Goal: Feedback & Contribution: Leave review/rating

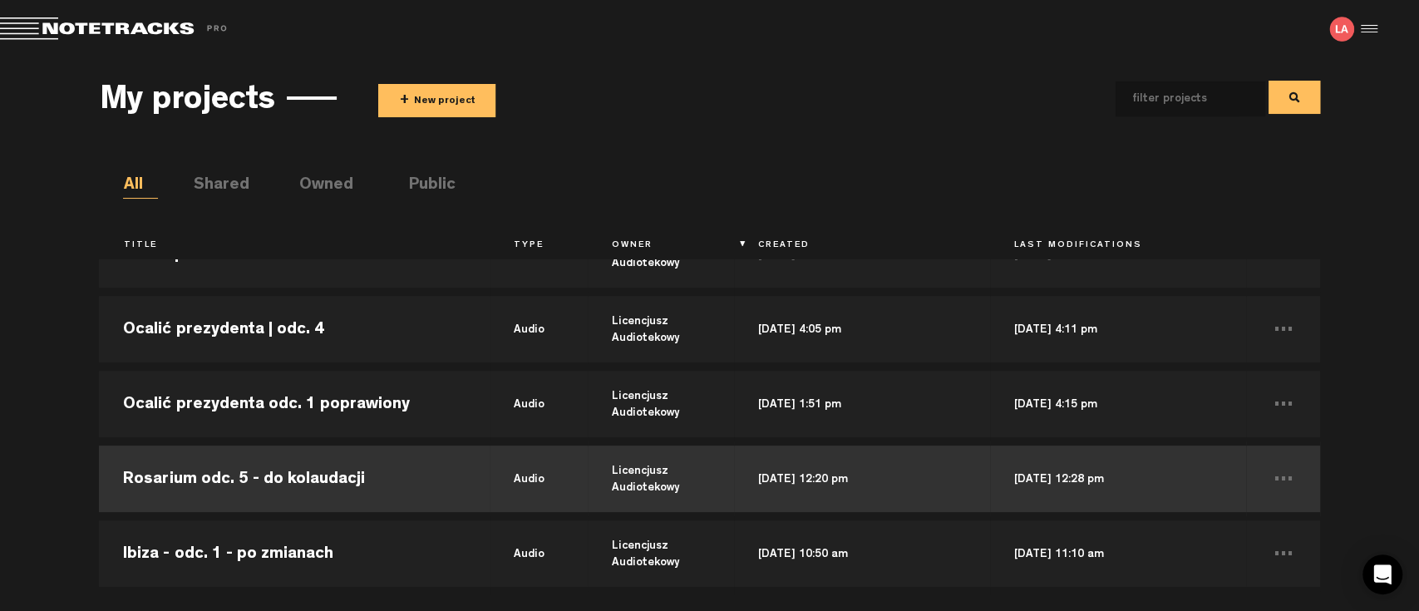
scroll to position [369, 0]
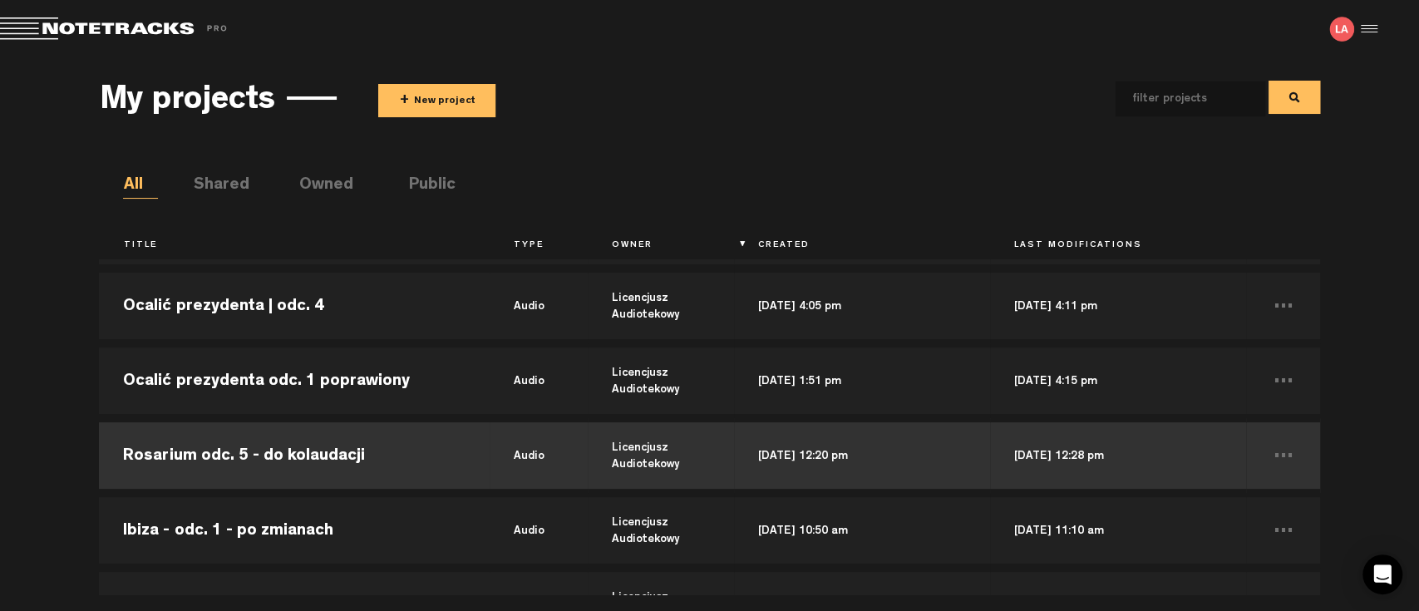
click at [210, 455] on td "Rosarium odc. 5 - do kolaudacji" at bounding box center [294, 455] width 391 height 75
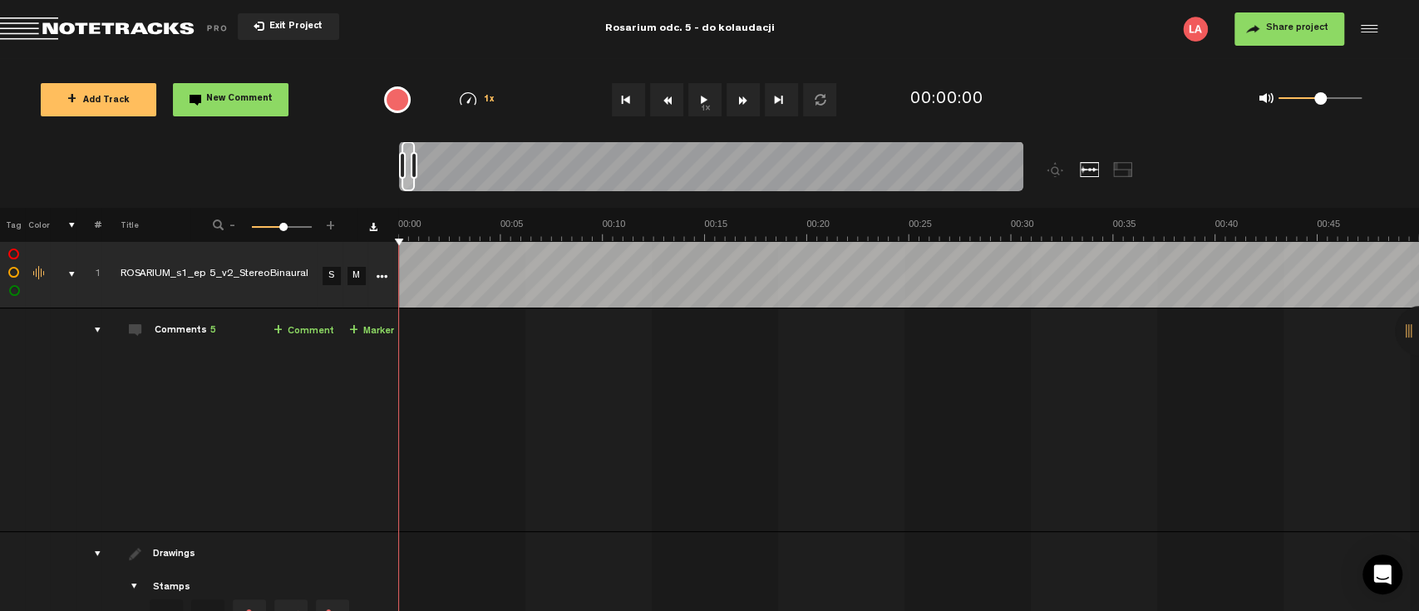
click at [705, 97] on button "1x" at bounding box center [704, 99] width 33 height 33
drag, startPoint x: 413, startPoint y: 160, endPoint x: 387, endPoint y: 165, distance: 26.3
click at [387, 165] on nt-zoom-navigation-bar at bounding box center [709, 174] width 1419 height 67
click at [406, 169] on div at bounding box center [406, 166] width 8 height 50
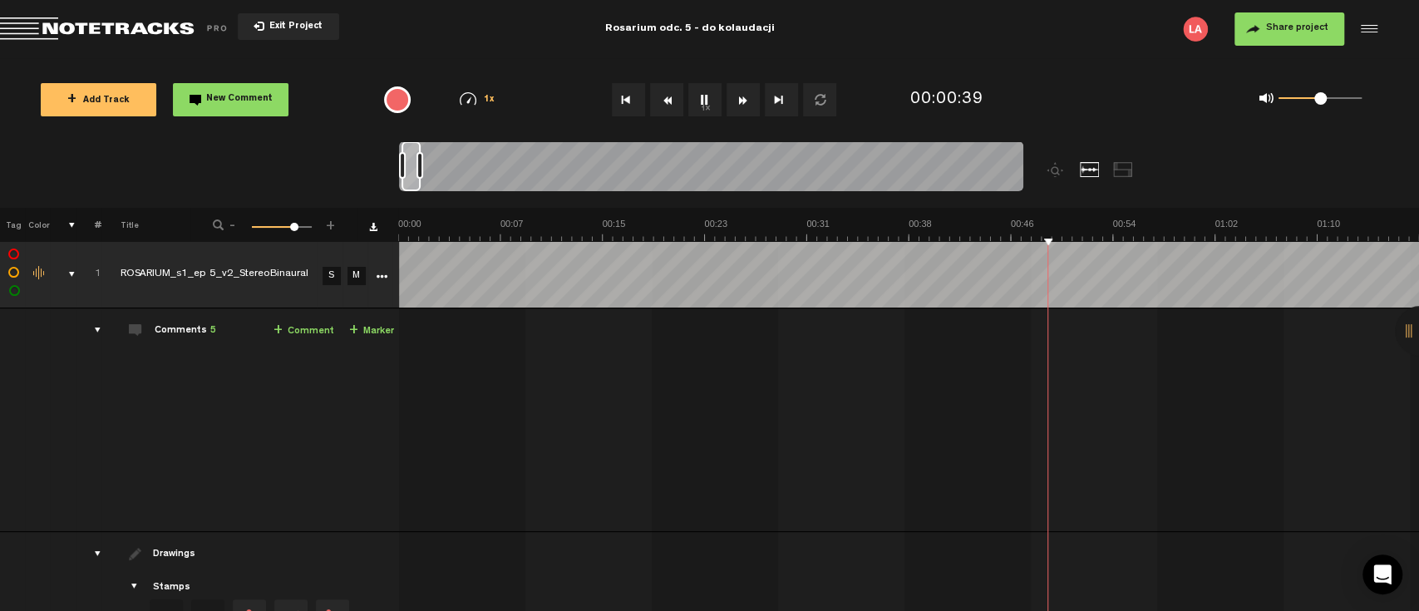
scroll to position [0, 0]
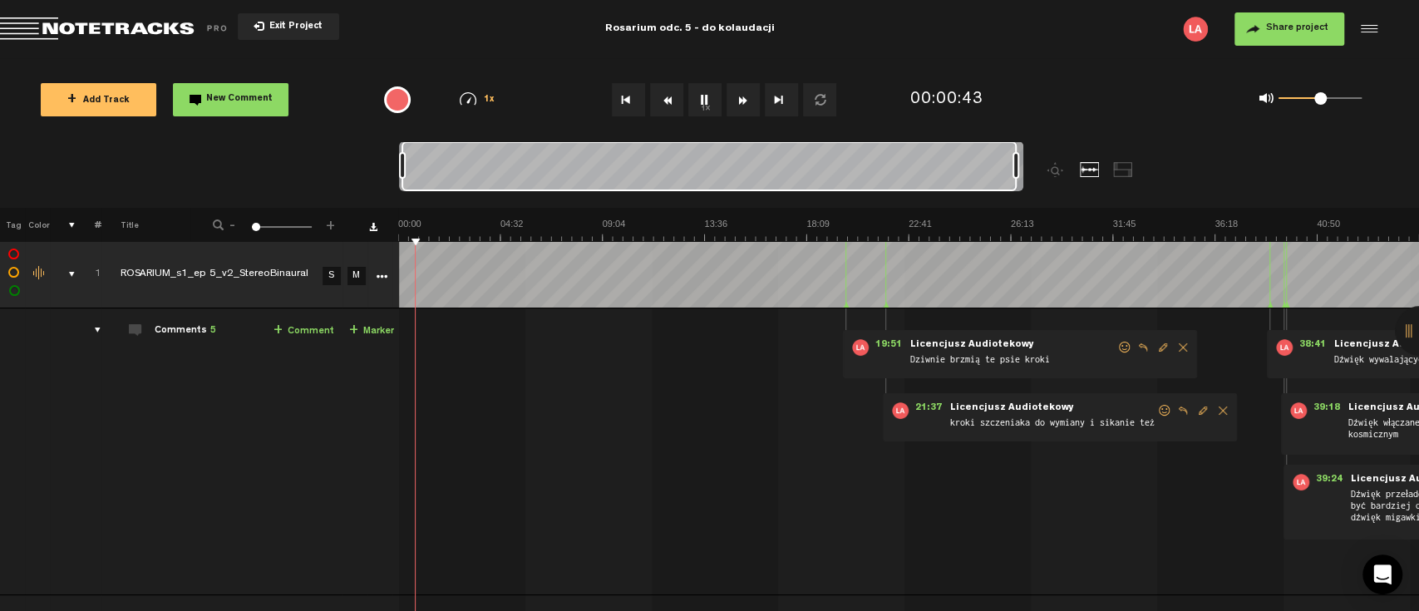
drag, startPoint x: 405, startPoint y: 163, endPoint x: 1043, endPoint y: 203, distance: 639.8
click at [1043, 203] on div at bounding box center [789, 174] width 781 height 67
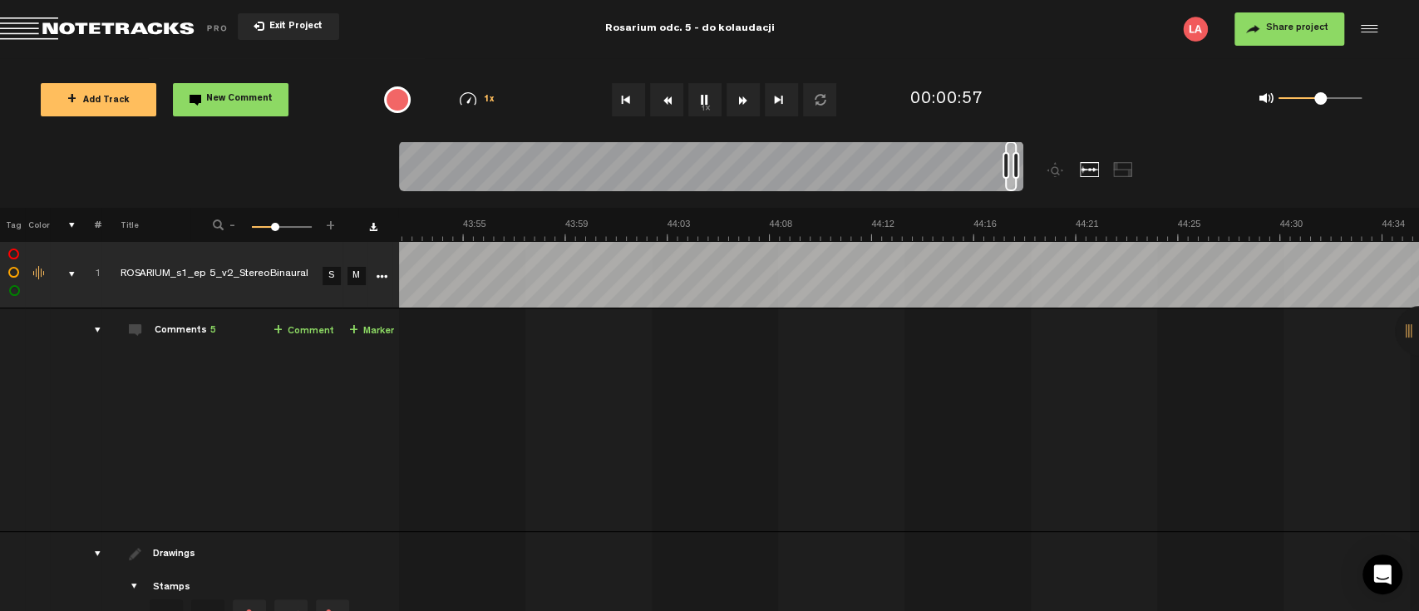
scroll to position [0, 1369]
drag, startPoint x: 402, startPoint y: 165, endPoint x: 1005, endPoint y: 202, distance: 604.7
click at [1005, 202] on div at bounding box center [789, 174] width 781 height 67
drag, startPoint x: 1011, startPoint y: 166, endPoint x: 747, endPoint y: 167, distance: 263.6
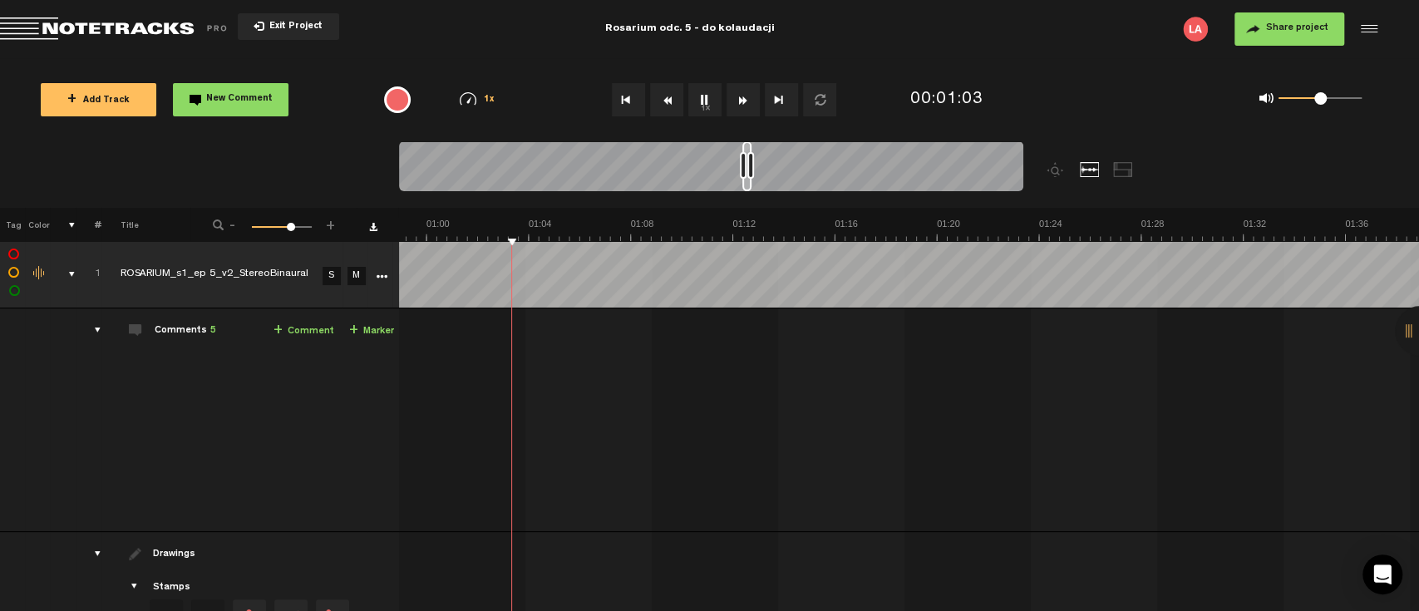
click at [747, 167] on div at bounding box center [711, 169] width 624 height 56
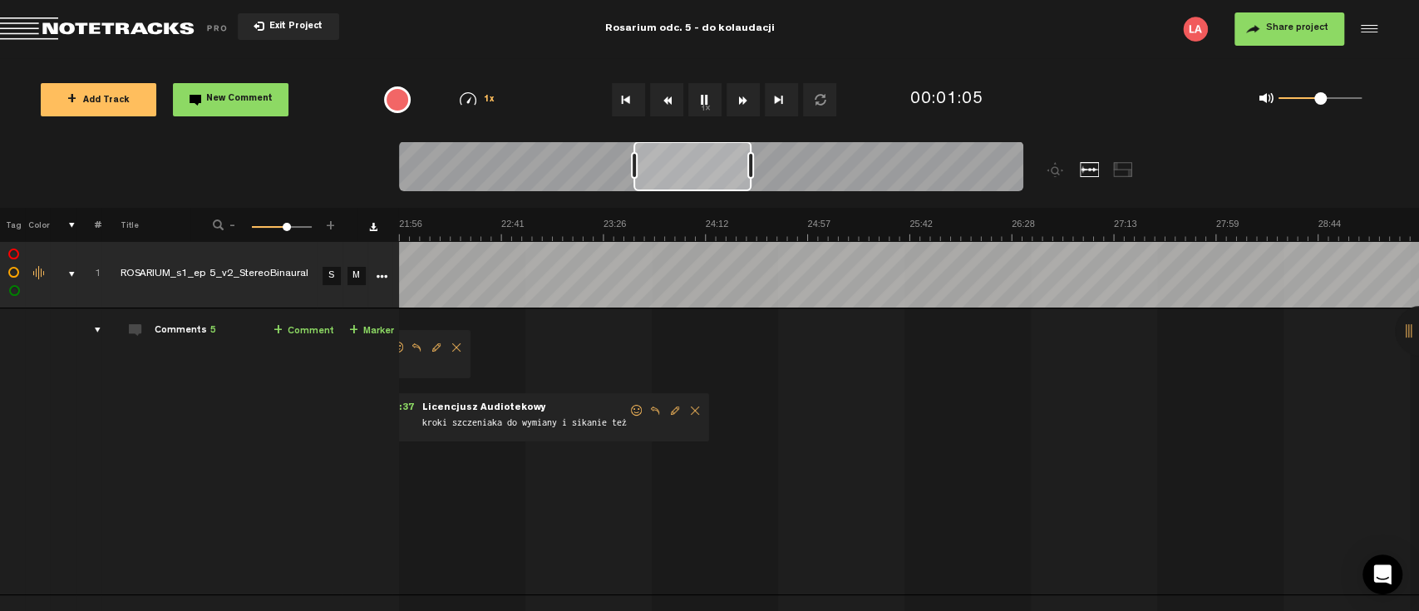
scroll to position [0, 0]
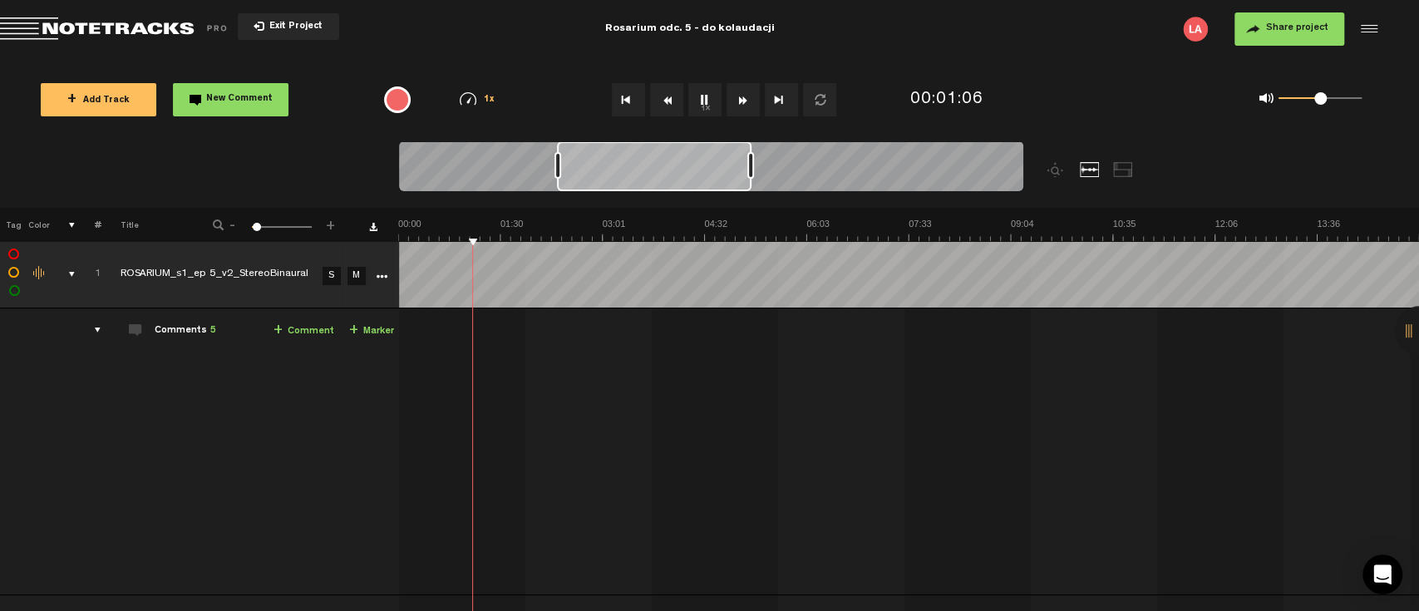
drag, startPoint x: 742, startPoint y: 166, endPoint x: 556, endPoint y: 165, distance: 185.4
click at [556, 165] on div at bounding box center [558, 165] width 7 height 27
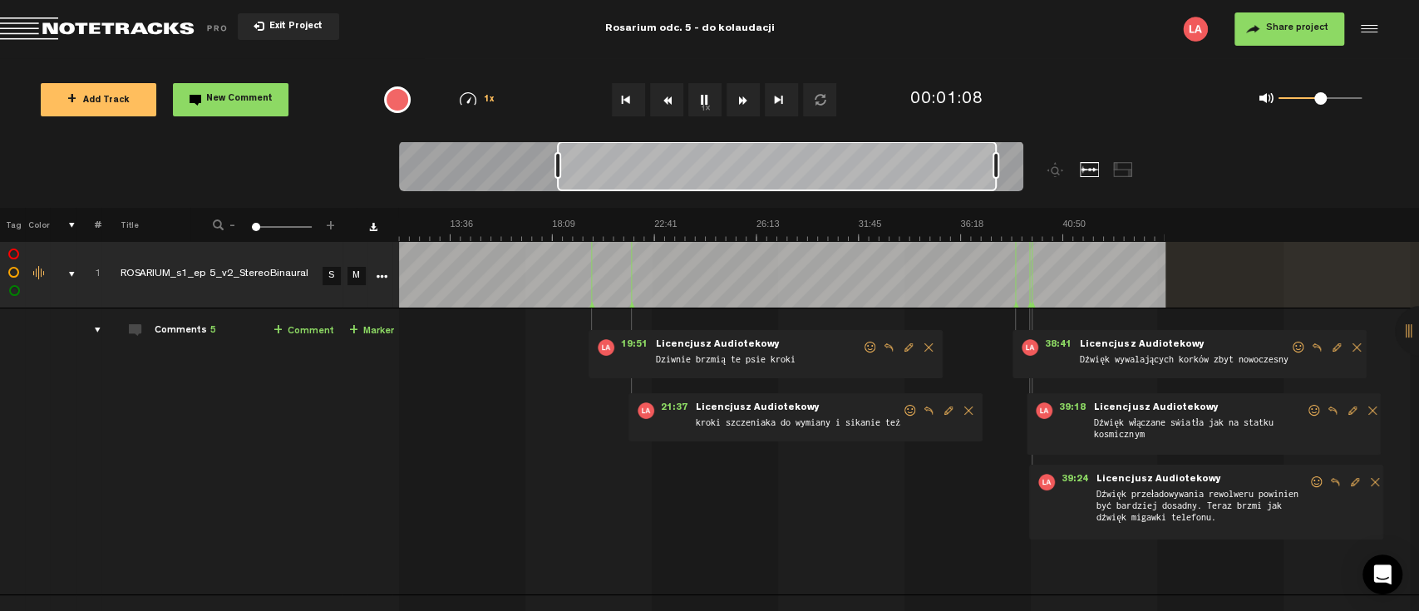
drag, startPoint x: 750, startPoint y: 166, endPoint x: 1006, endPoint y: 175, distance: 256.3
click at [999, 175] on div at bounding box center [996, 165] width 7 height 27
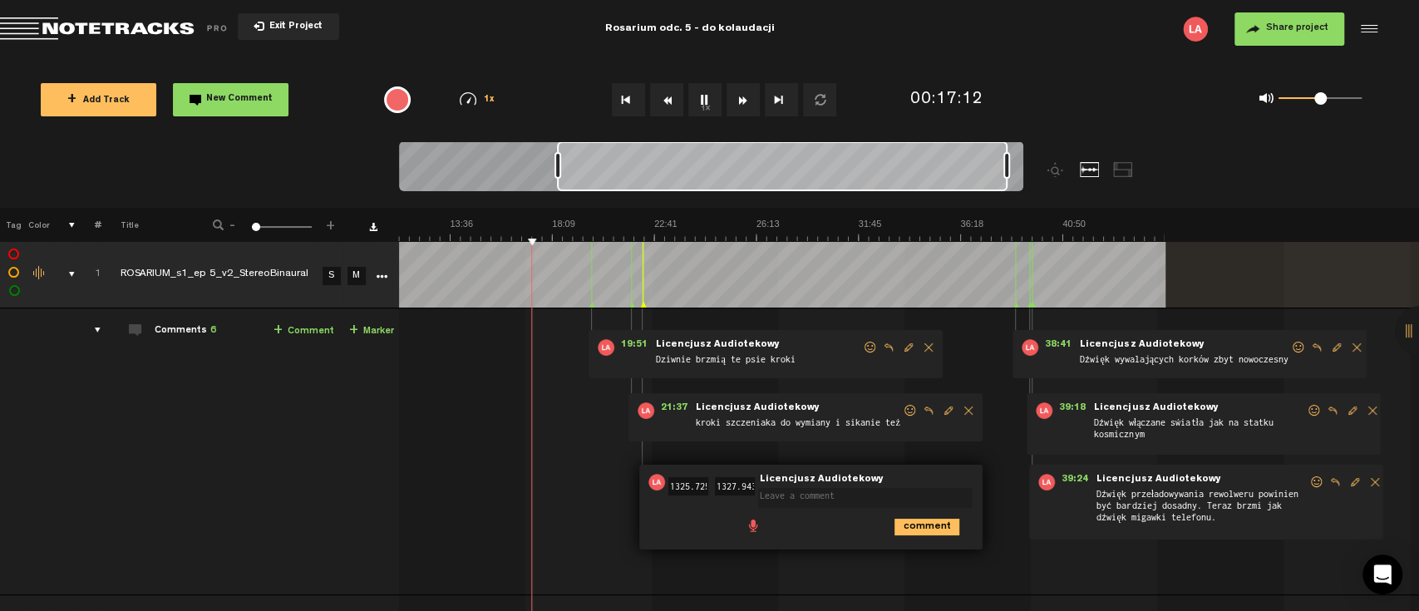
click at [839, 508] on form at bounding box center [868, 493] width 220 height 34
click at [914, 526] on icon "comment" at bounding box center [927, 527] width 65 height 17
click at [1020, 481] on span "Delete comment" at bounding box center [1022, 482] width 20 height 12
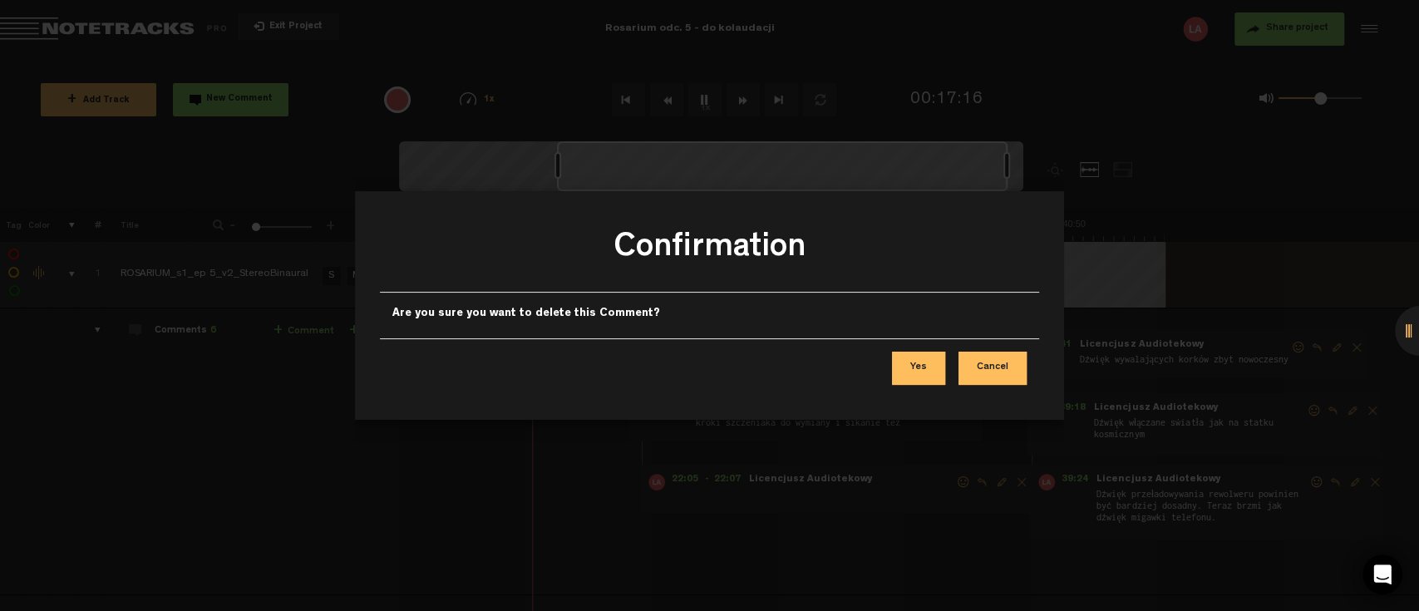
click at [921, 372] on button "Yes" at bounding box center [918, 368] width 53 height 33
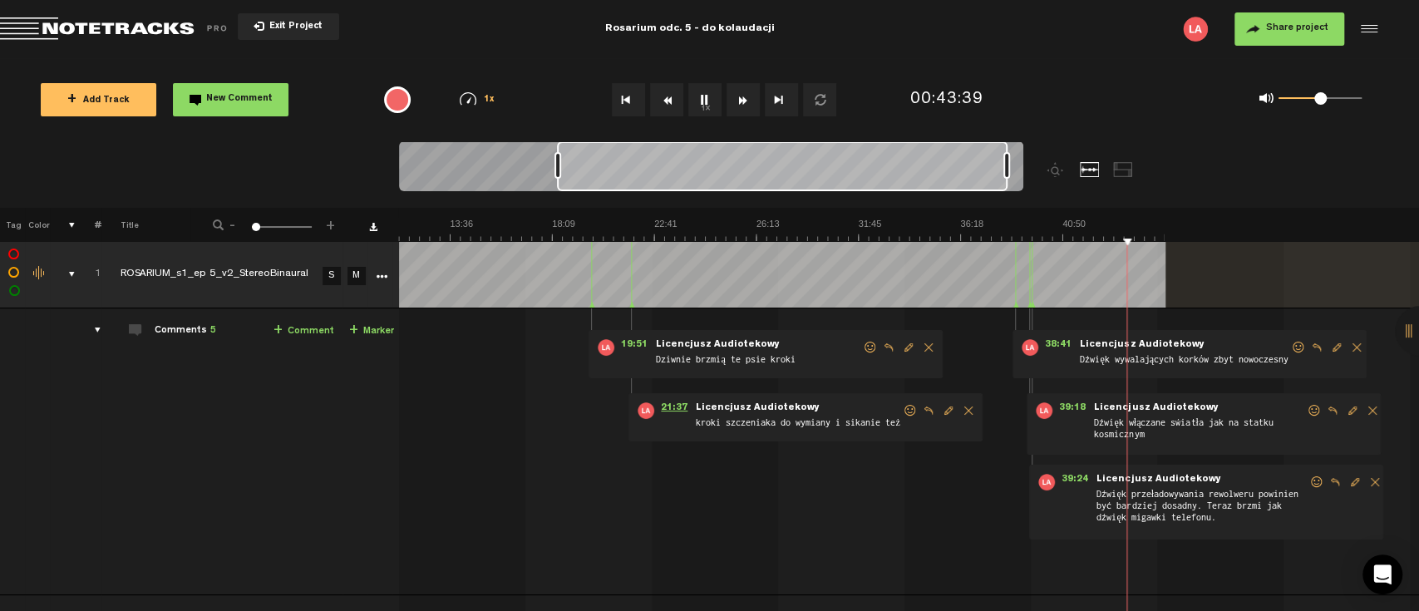
click at [675, 402] on span "21:37" at bounding box center [674, 410] width 40 height 17
click at [632, 344] on span "19:51" at bounding box center [634, 347] width 40 height 17
click at [1140, 343] on span "Licencjusz Audiotekowy" at bounding box center [1141, 345] width 127 height 12
click at [1058, 343] on span "38:41" at bounding box center [1058, 347] width 40 height 17
click at [705, 104] on button "1x" at bounding box center [704, 99] width 33 height 33
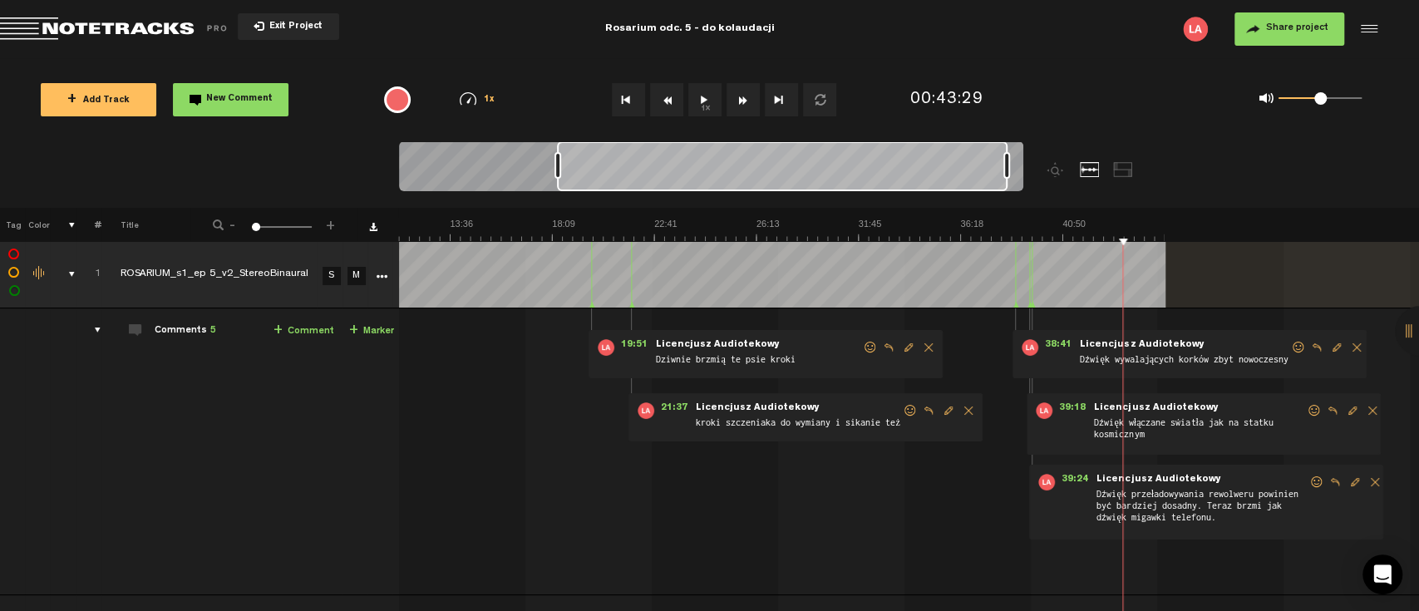
click at [712, 96] on button "1x" at bounding box center [704, 99] width 33 height 33
click at [1032, 273] on div at bounding box center [1032, 274] width 1 height 67
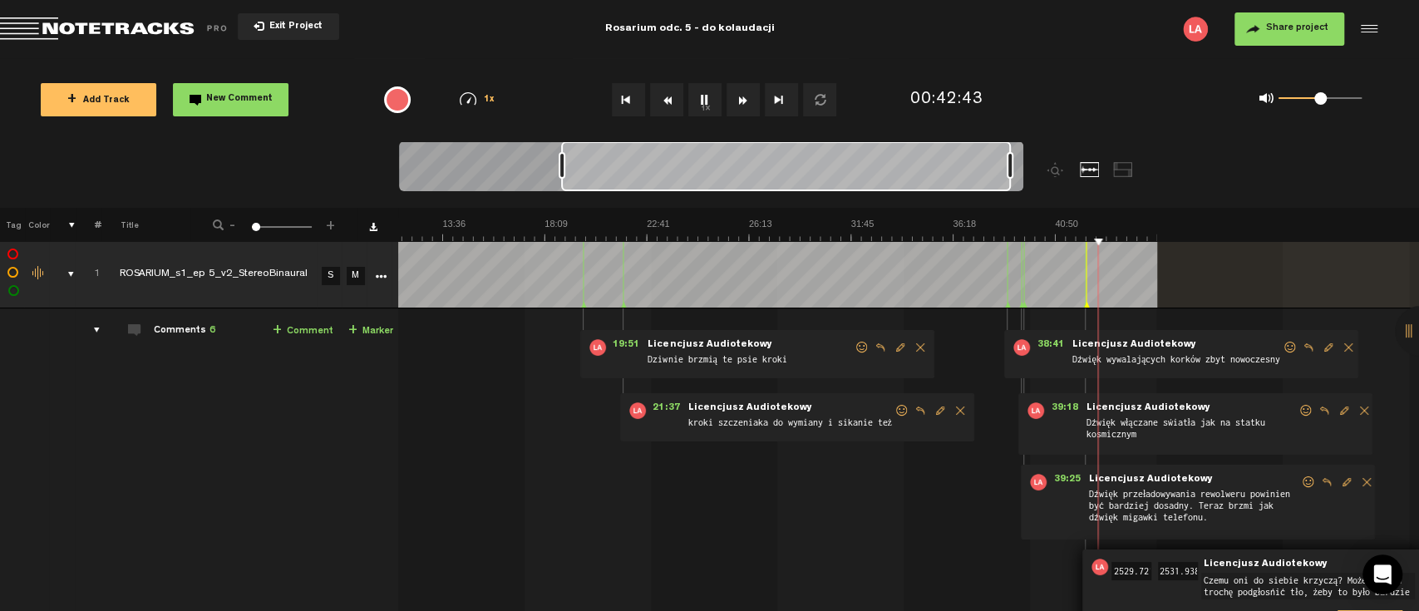
scroll to position [9, 7]
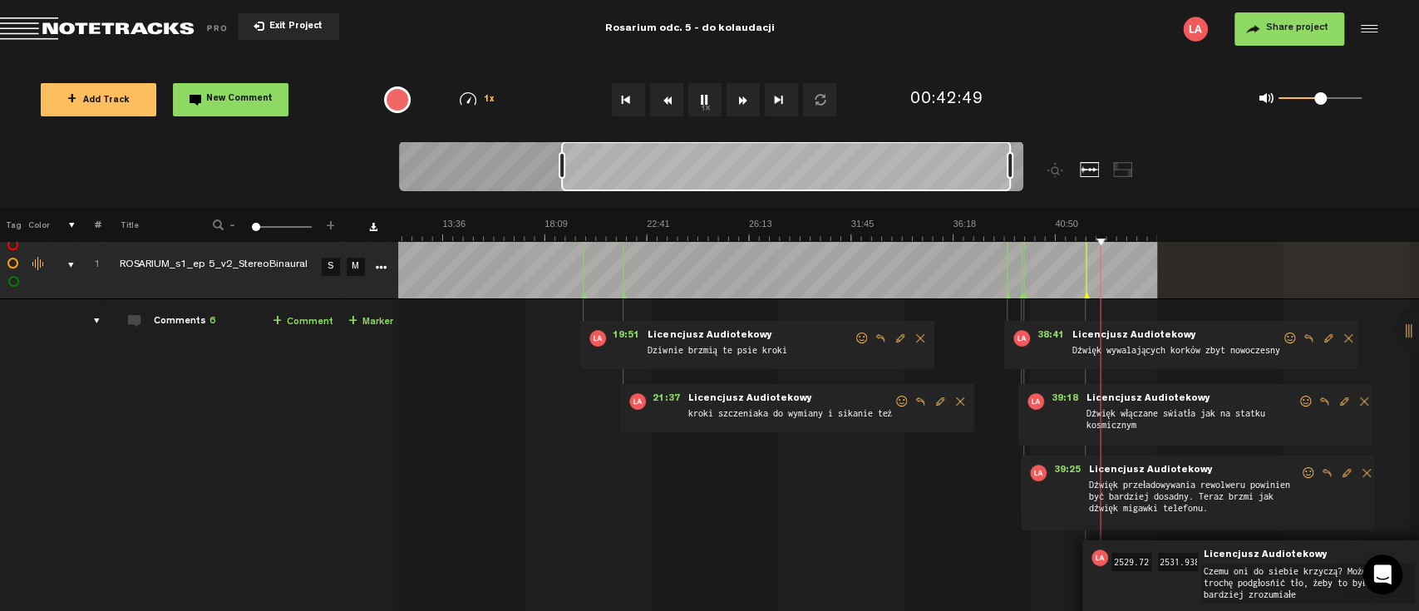
type textarea "Czemu oni do siebie krzyczą? Może trzeba trochę podgłośnić tło, żeby to było ba…"
click at [1120, 551] on span "42:09" at bounding box center [1128, 558] width 40 height 17
click at [1064, 469] on span "39:25" at bounding box center [1067, 473] width 40 height 17
click at [1364, 27] on div at bounding box center [1366, 29] width 25 height 25
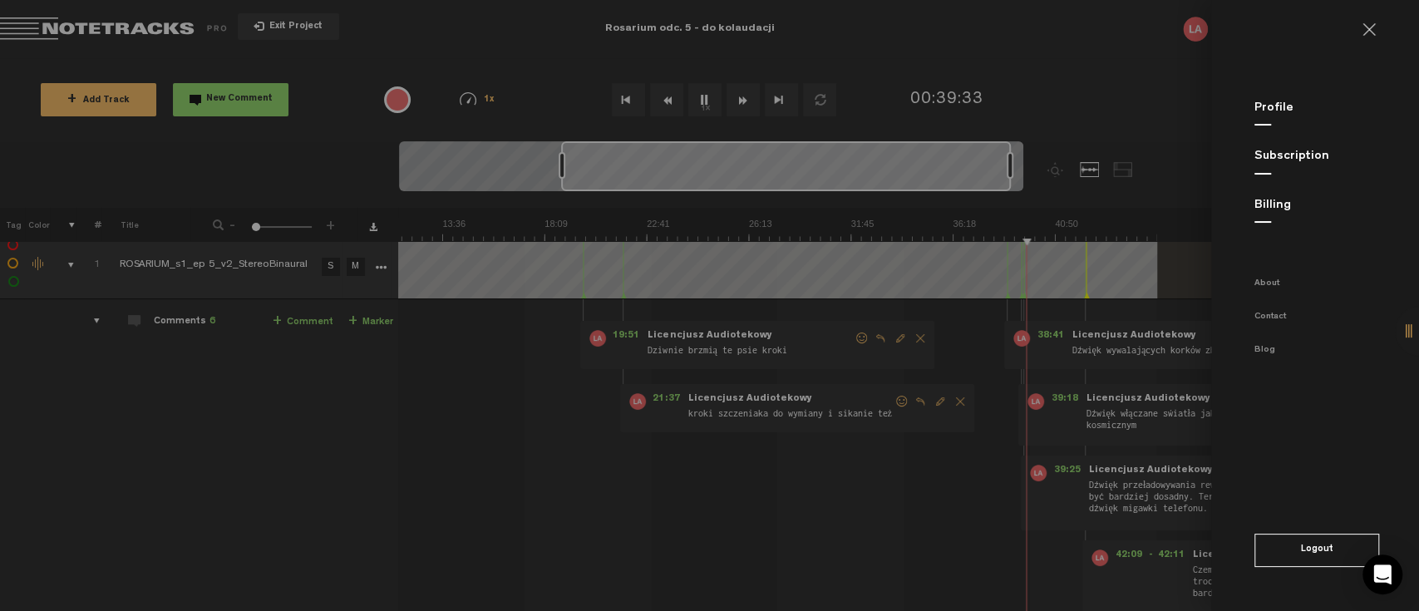
click at [1167, 377] on md-backdrop at bounding box center [709, 305] width 1419 height 611
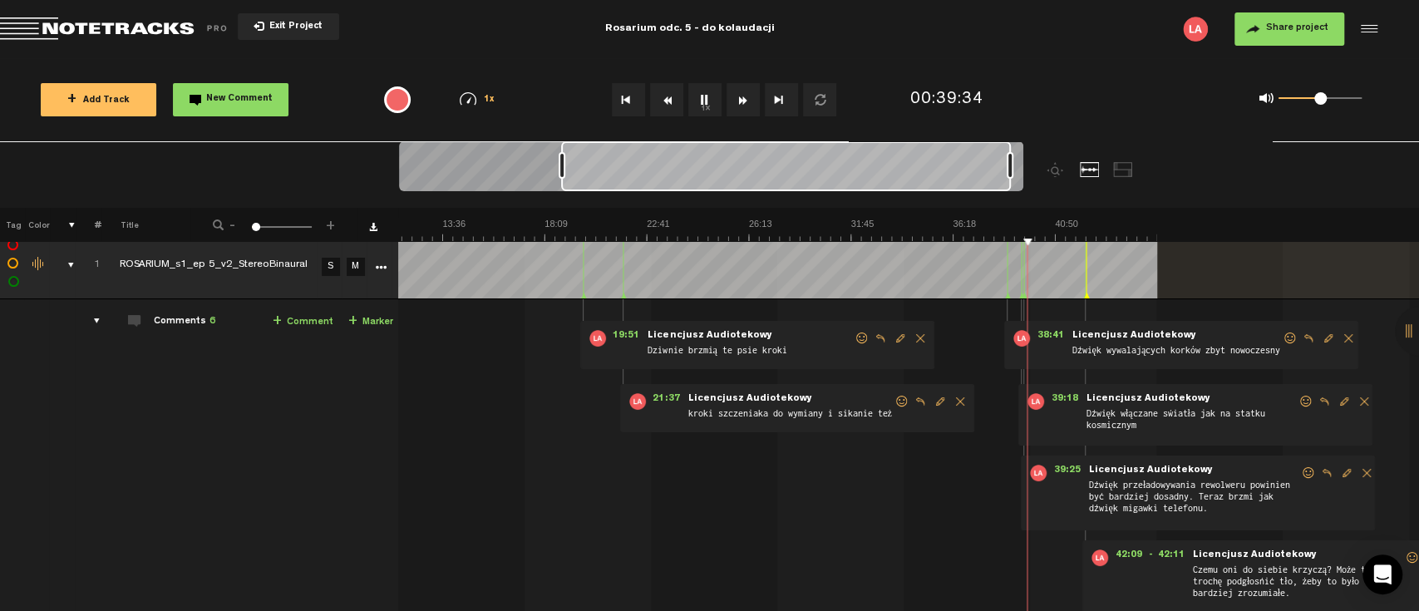
click at [1406, 334] on div at bounding box center [1420, 331] width 50 height 50
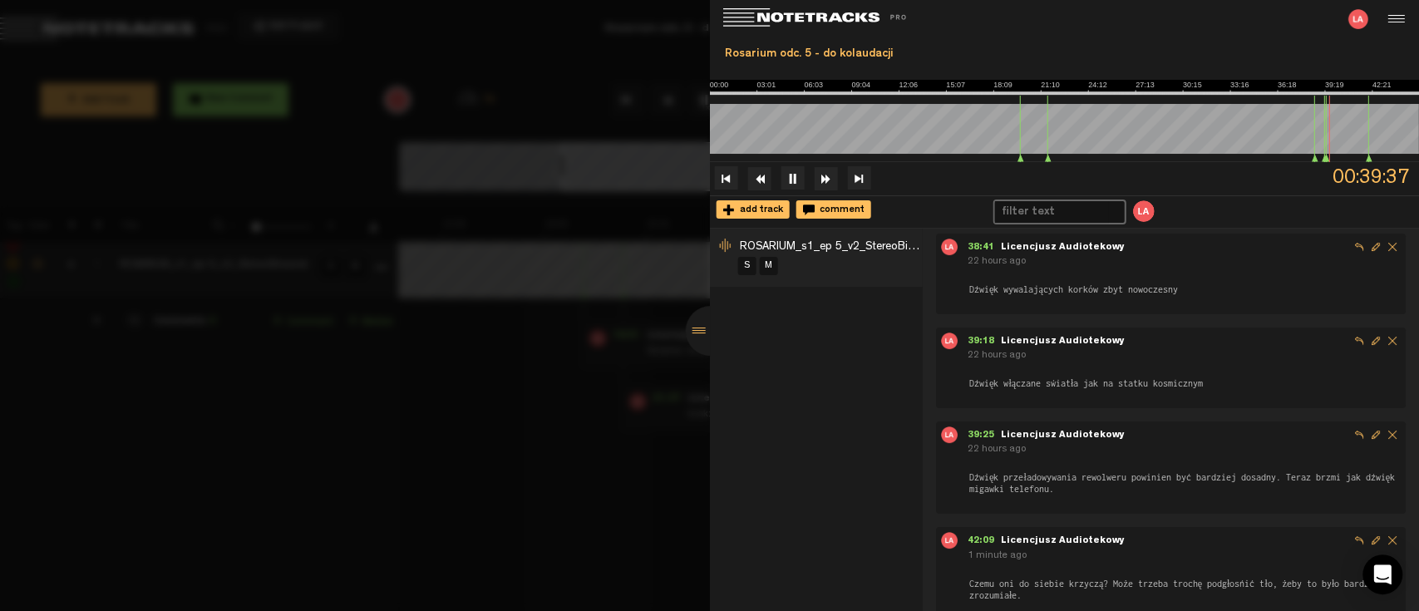
scroll to position [232, 0]
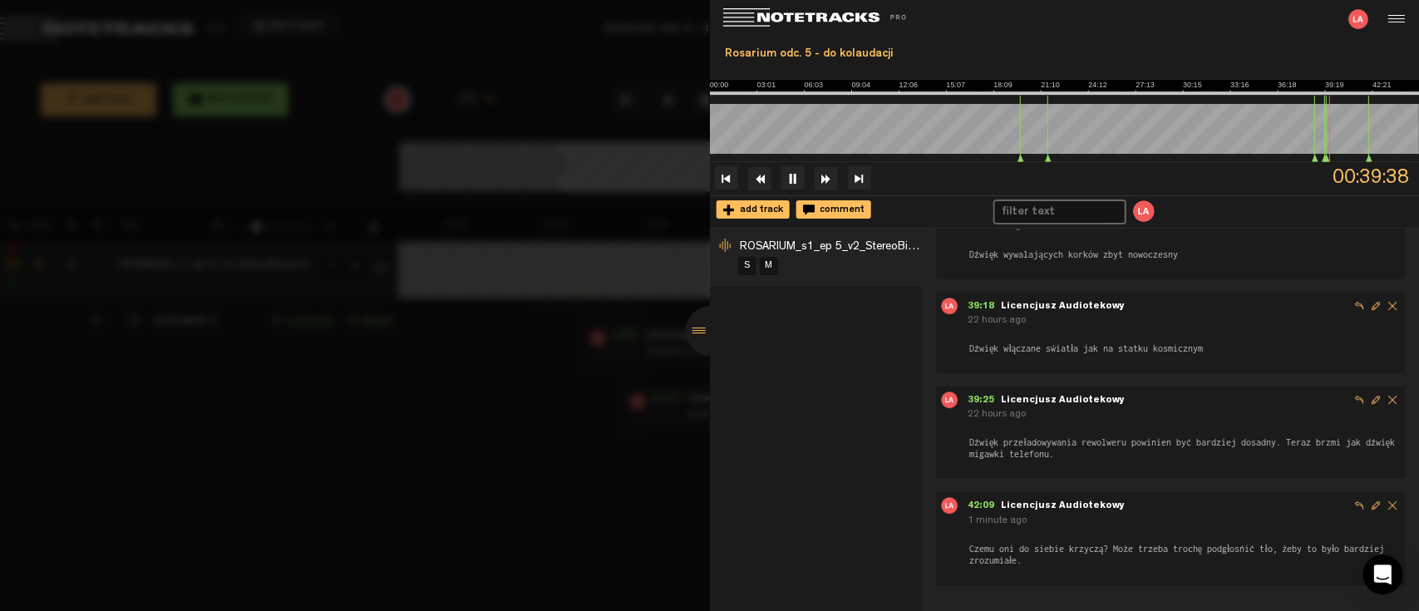
click at [1075, 555] on span "Czemu oni do siebie krzyczą? Może trzeba trochę podgłośnić tło, żeby to było ba…" at bounding box center [1184, 554] width 433 height 25
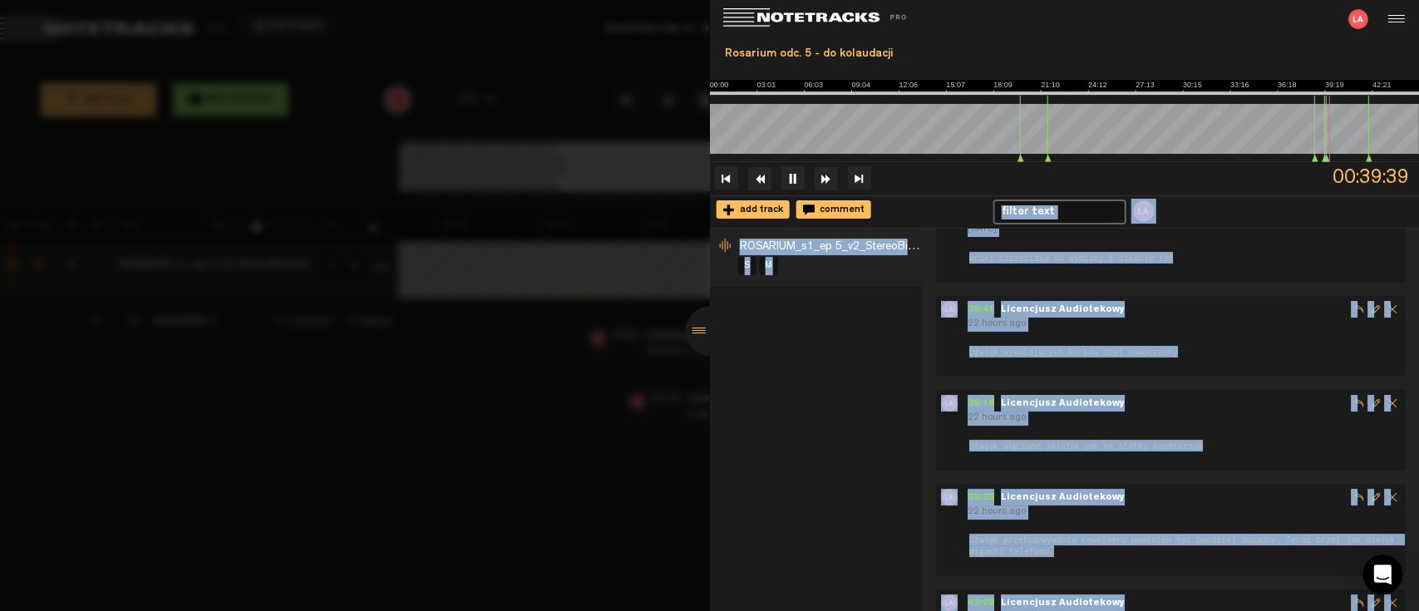
scroll to position [0, 0]
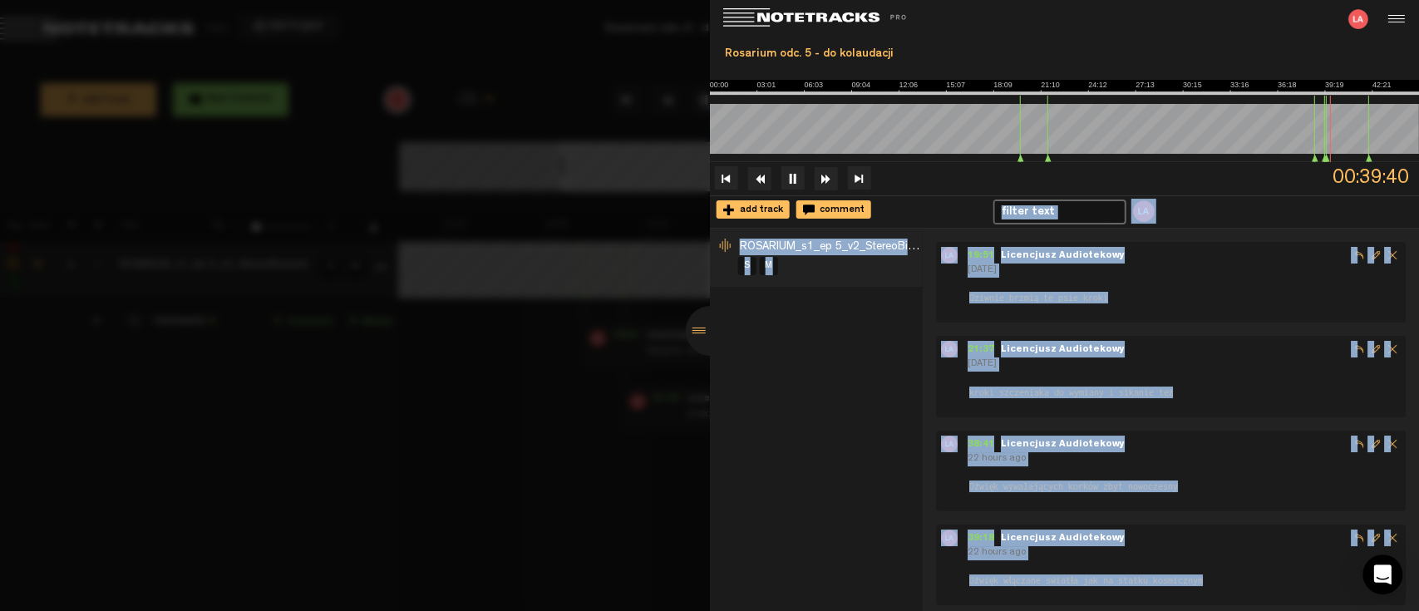
drag, startPoint x: 1080, startPoint y: 570, endPoint x: 955, endPoint y: 215, distance: 376.3
click at [955, 215] on div "Rosarium odc. 5 - do kolaudacji 00:39:40 add track comment ROSARIUM_s1_ep 5_v2_…" at bounding box center [1065, 305] width 710 height 611
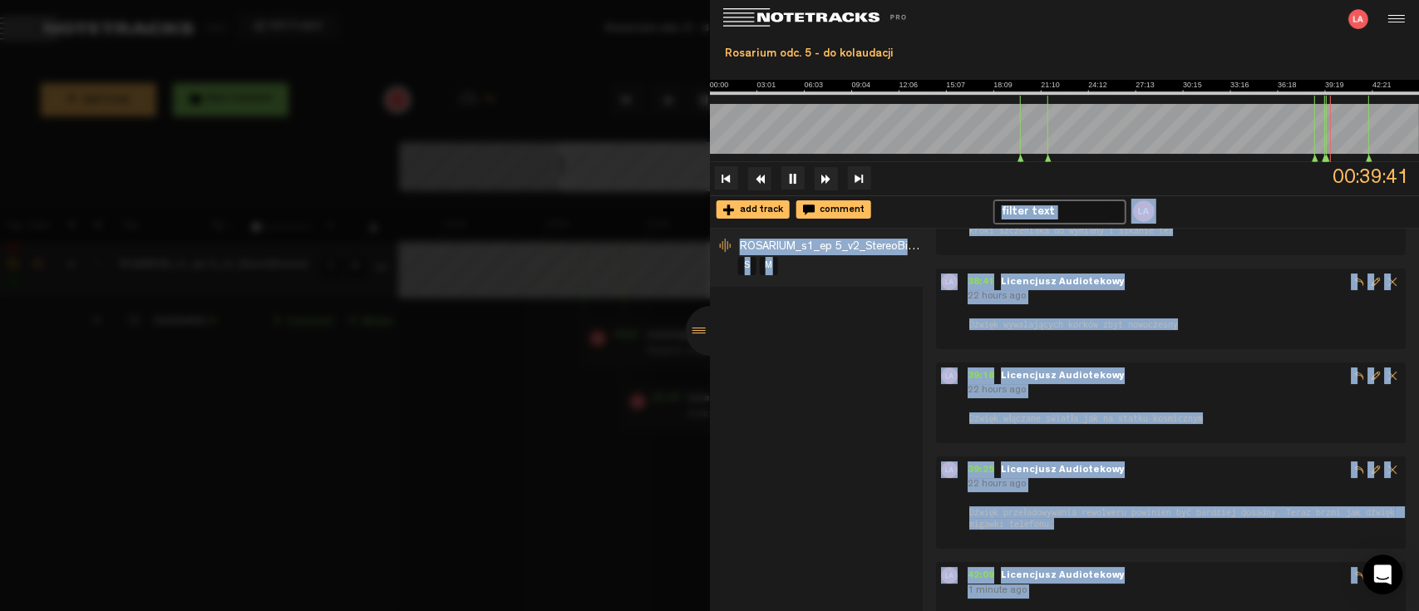
scroll to position [232, 0]
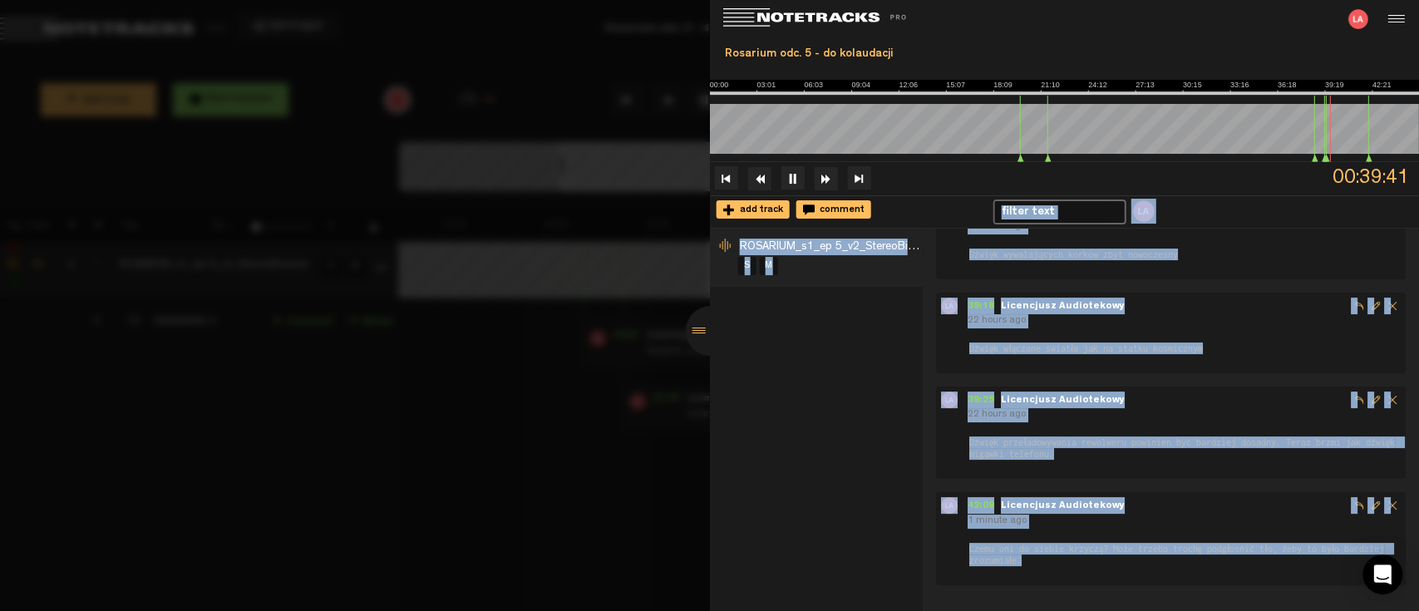
click at [875, 491] on div "ROSARIUM_s1_ep 5_v2_StereoBinaural S M" at bounding box center [816, 420] width 213 height 382
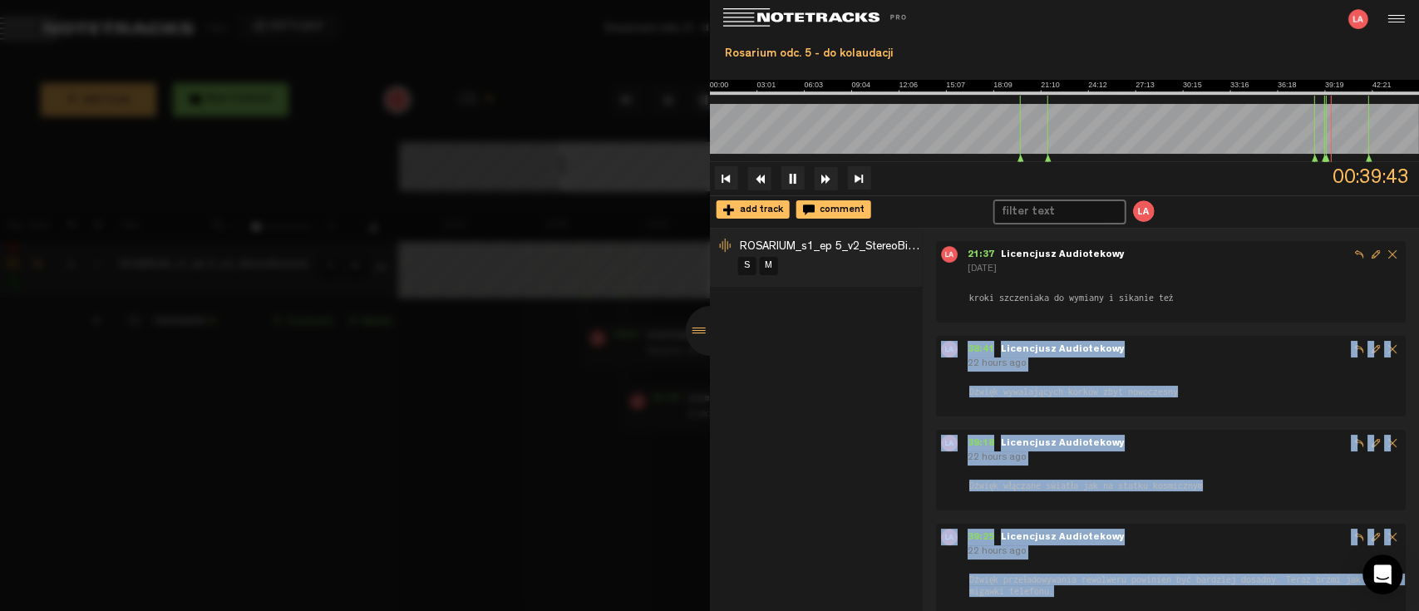
scroll to position [0, 0]
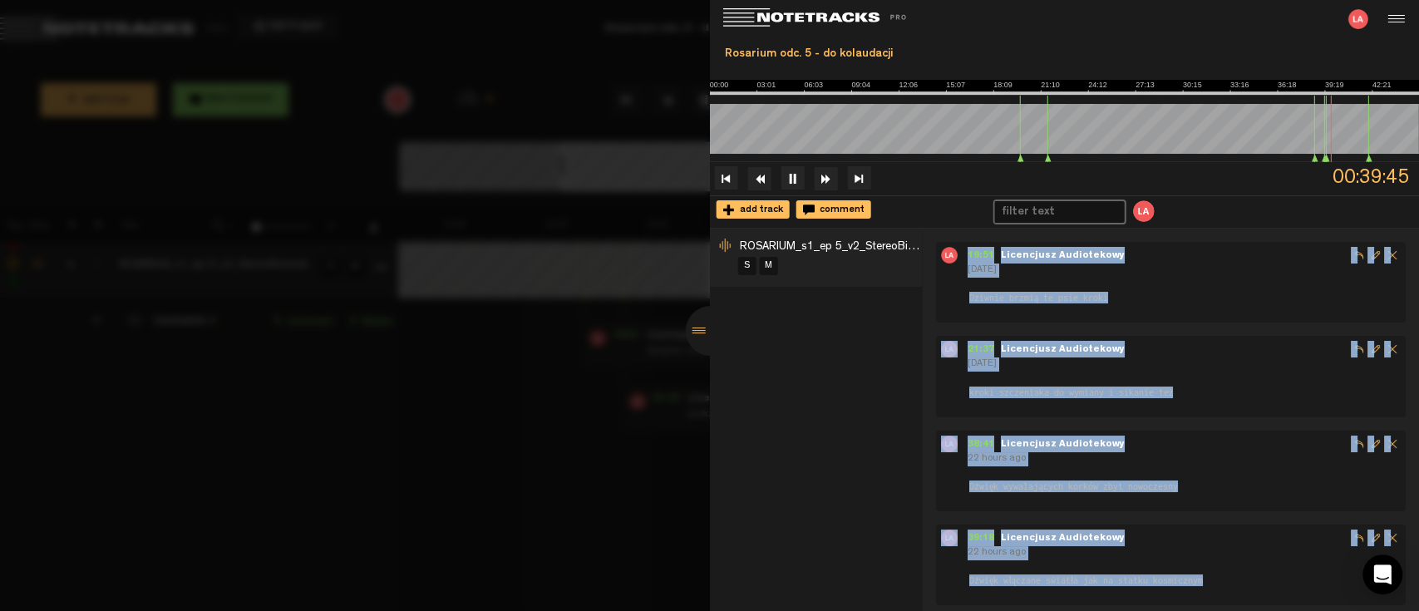
drag, startPoint x: 1078, startPoint y: 565, endPoint x: 960, endPoint y: 255, distance: 331.6
click at [960, 255] on div "19:51 - Licencjusz Audiotekowy [DATE] Dziwnie brzmią te psie kroki 21:37 - Lice…" at bounding box center [1177, 529] width 483 height 575
copy div "19:51 - Licencjusz Audiotekowy [DATE] Dziwnie brzmią te psie kroki 21:37 - Lice…"
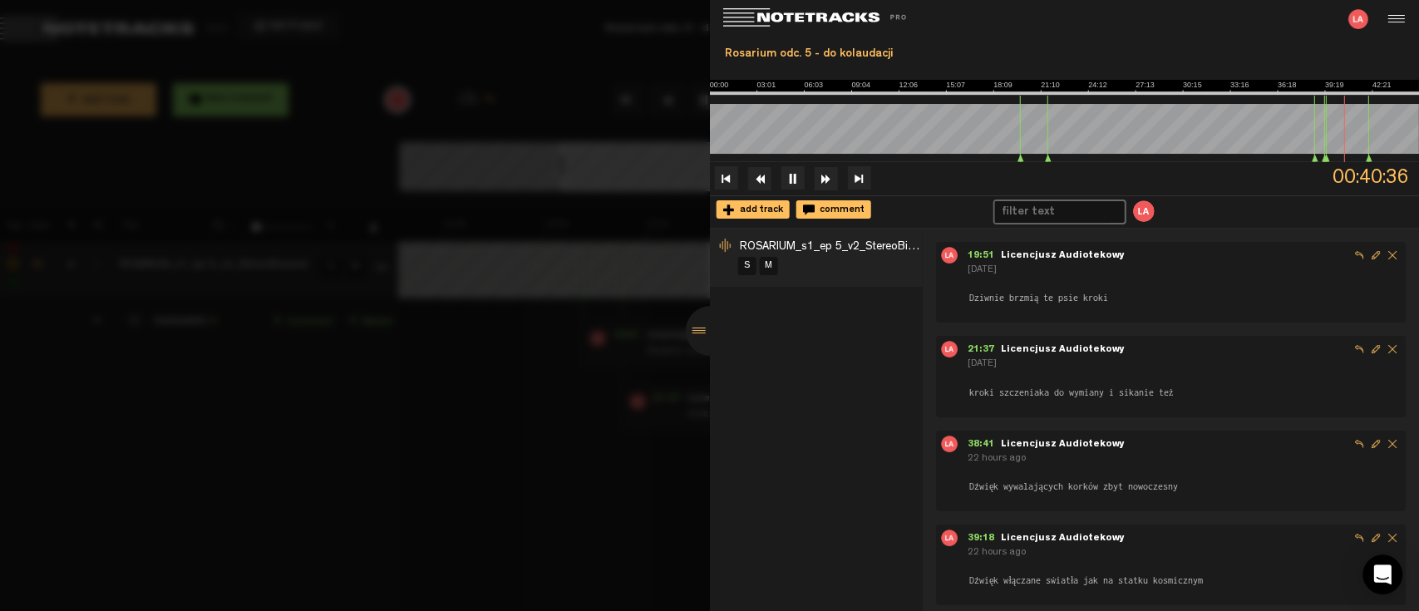
click at [697, 329] on div at bounding box center [711, 331] width 50 height 50
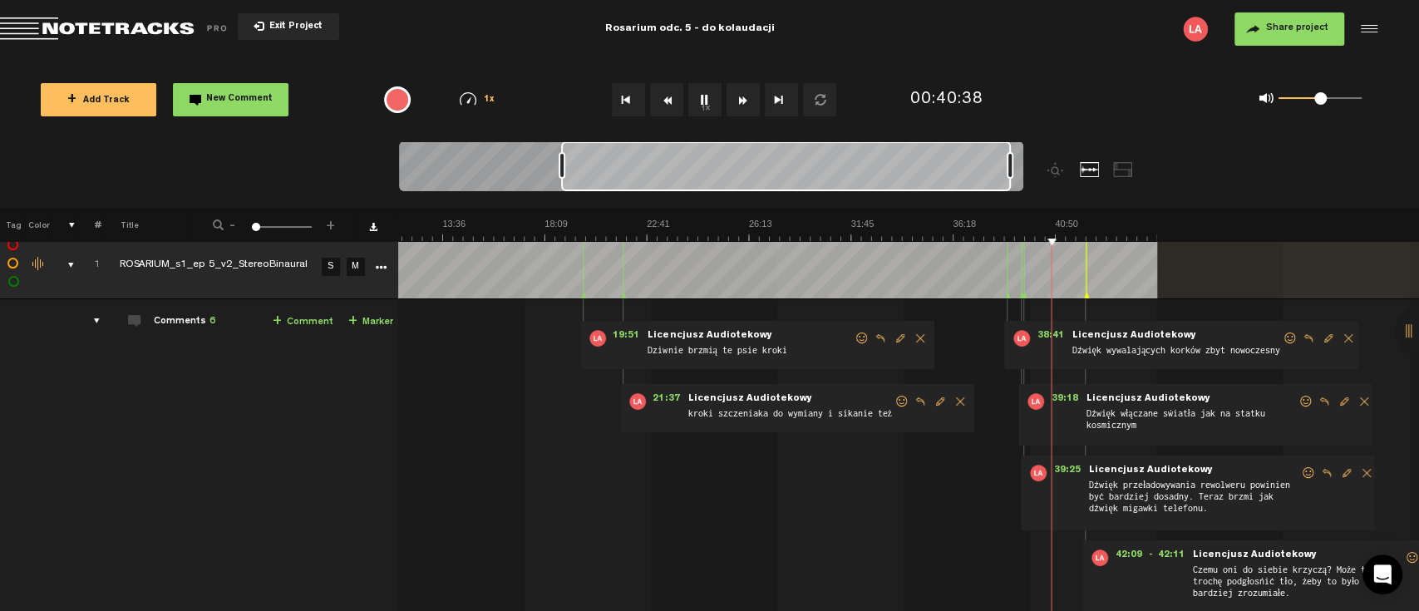
click at [707, 106] on button "1x" at bounding box center [704, 99] width 33 height 33
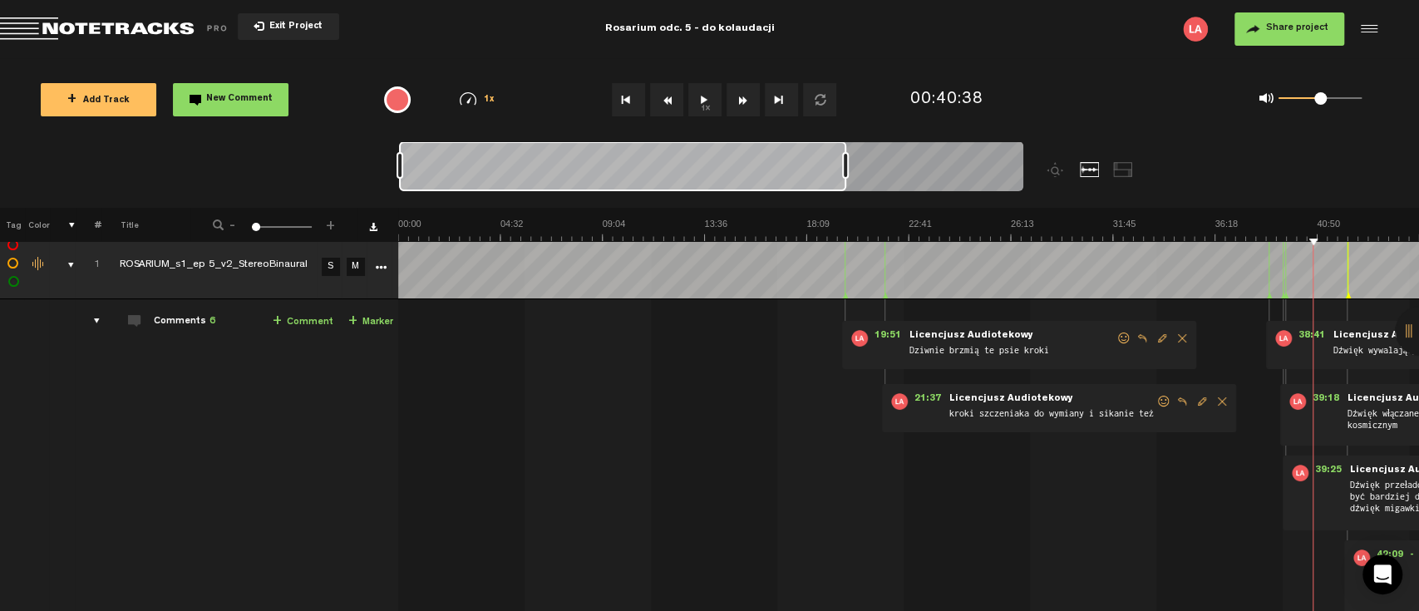
scroll to position [0, 285]
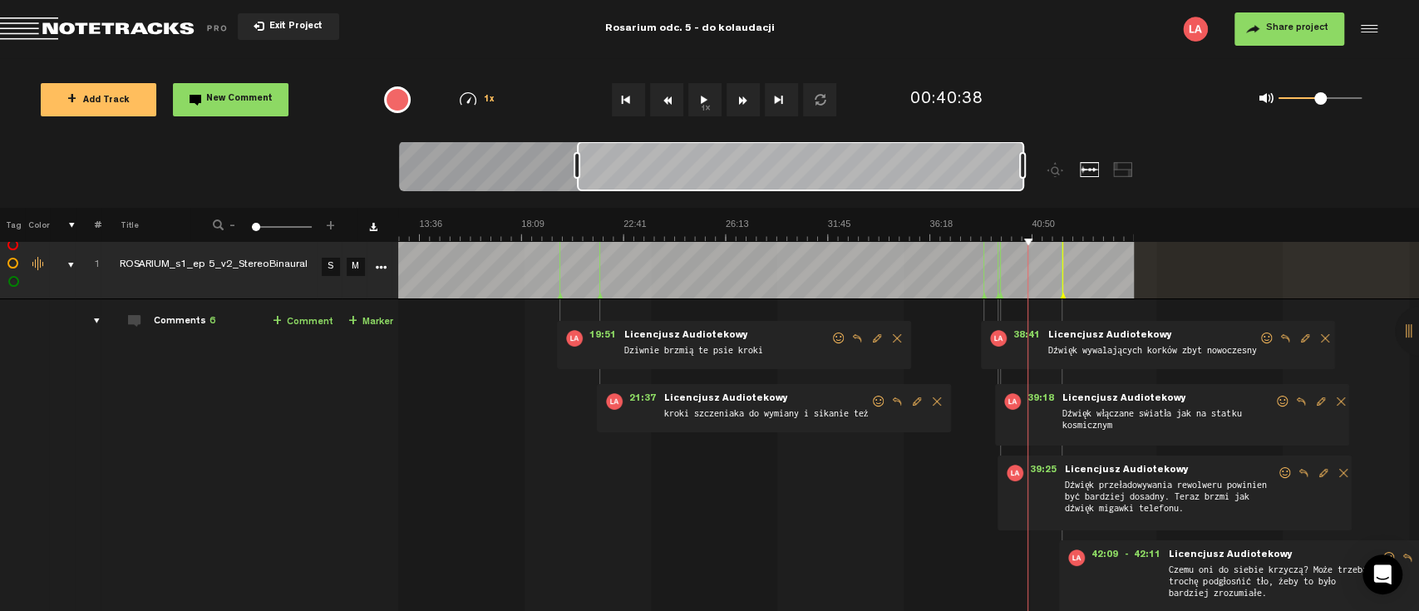
drag, startPoint x: 702, startPoint y: 178, endPoint x: 951, endPoint y: 201, distance: 250.5
click at [951, 201] on div at bounding box center [789, 174] width 781 height 67
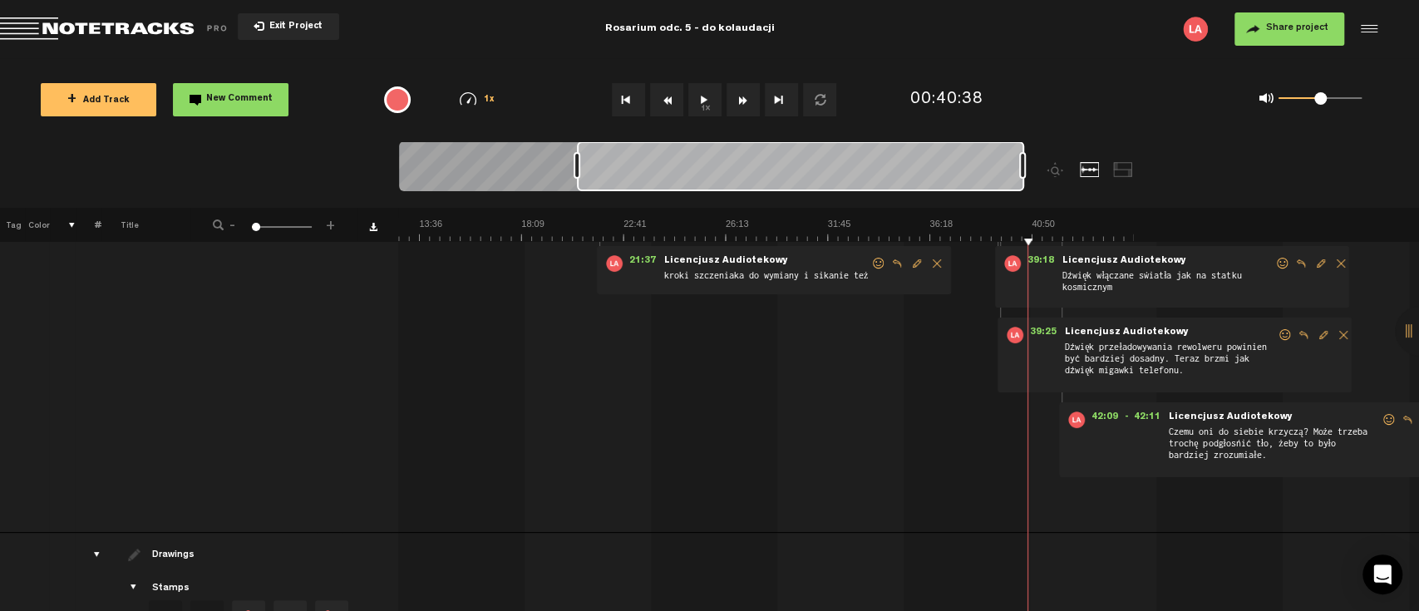
scroll to position [128, 7]
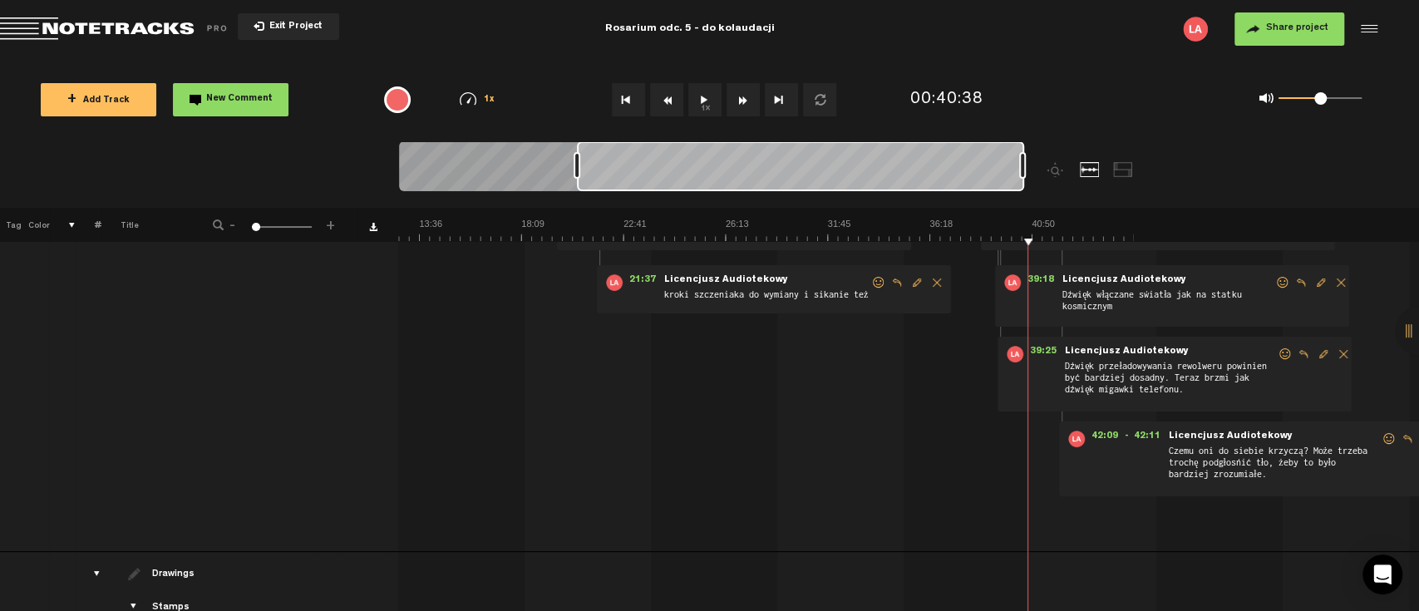
drag, startPoint x: 946, startPoint y: 590, endPoint x: 1157, endPoint y: 622, distance: 213.5
click at [1157, 610] on html "Version: [DATE]-prod, Build 1257, Hash: g376cf1d, Branch: master X Your screen …" at bounding box center [709, 305] width 1419 height 611
click at [708, 93] on button "1x" at bounding box center [704, 99] width 33 height 33
click at [615, 176] on div at bounding box center [800, 166] width 447 height 50
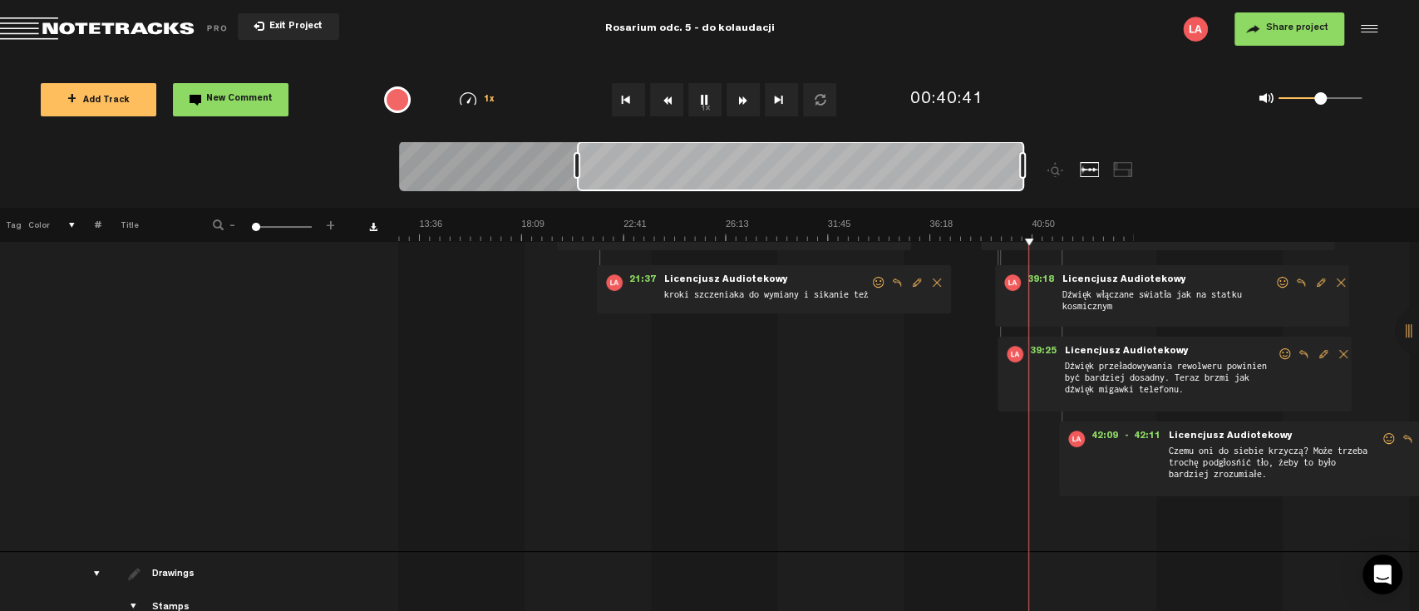
click at [684, 177] on div at bounding box center [800, 166] width 447 height 50
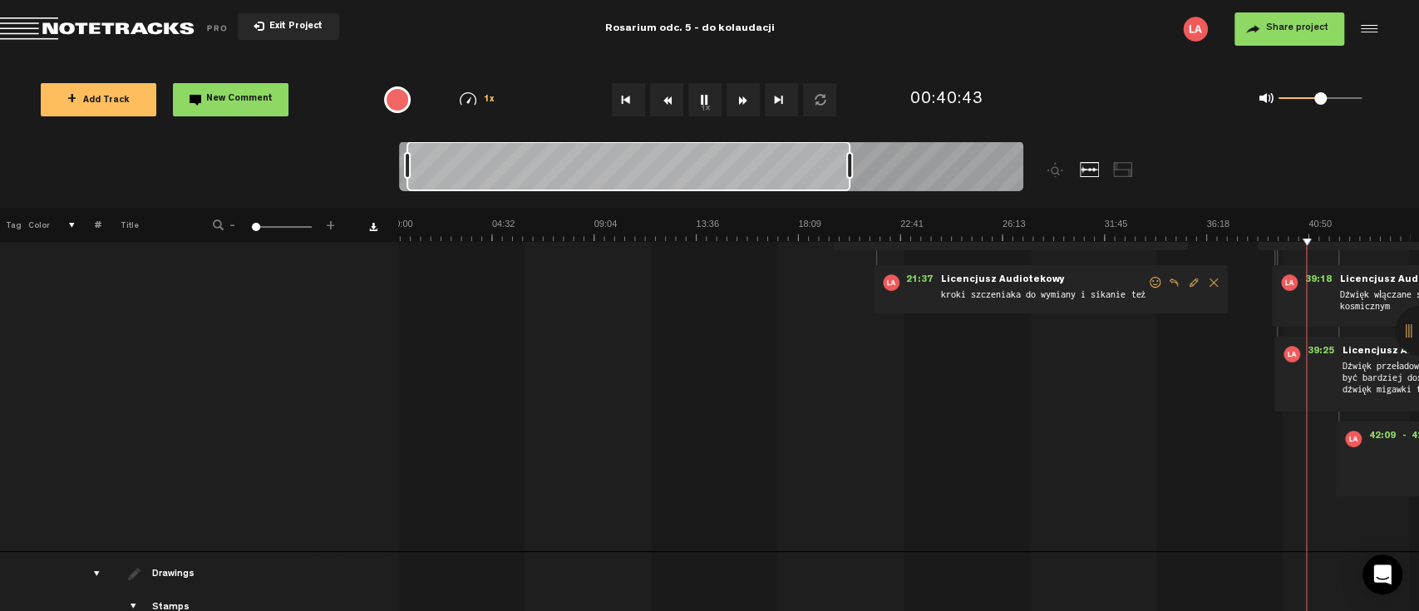
scroll to position [0, 0]
drag, startPoint x: 787, startPoint y: 168, endPoint x: 604, endPoint y: 171, distance: 182.1
click at [604, 171] on div at bounding box center [621, 166] width 444 height 50
click at [674, 173] on div at bounding box center [621, 166] width 444 height 50
click at [600, 145] on div at bounding box center [621, 166] width 444 height 50
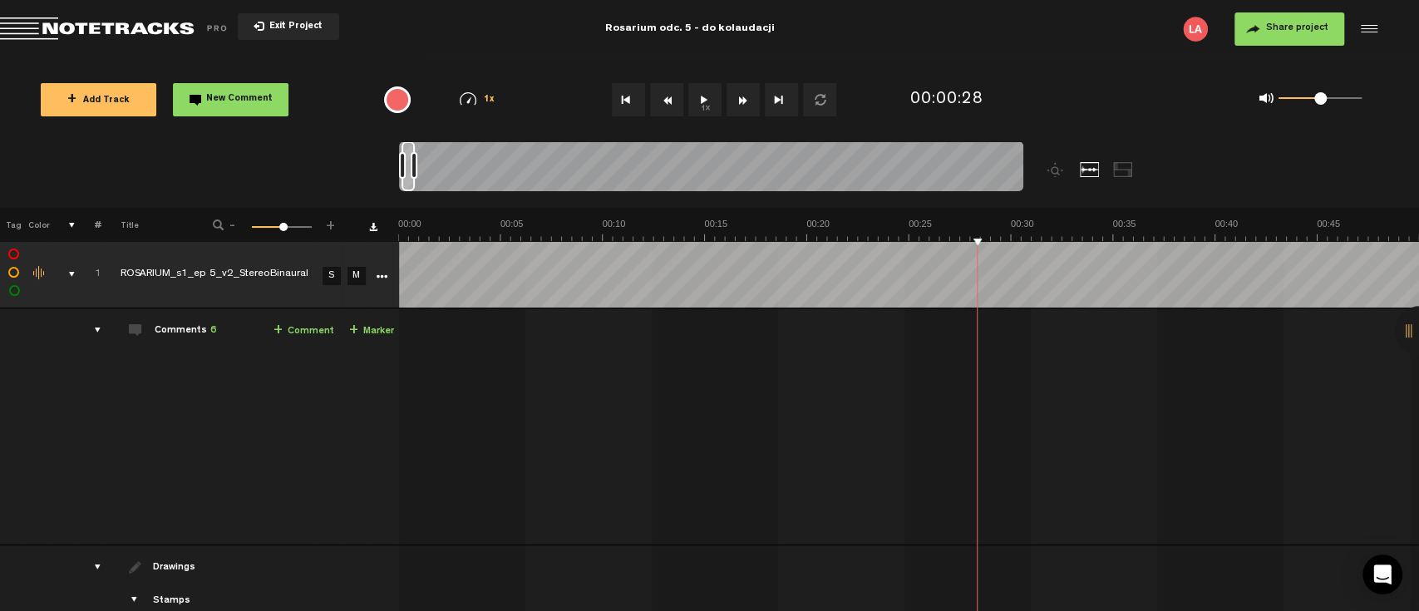
click at [708, 96] on button "1x" at bounding box center [704, 99] width 33 height 33
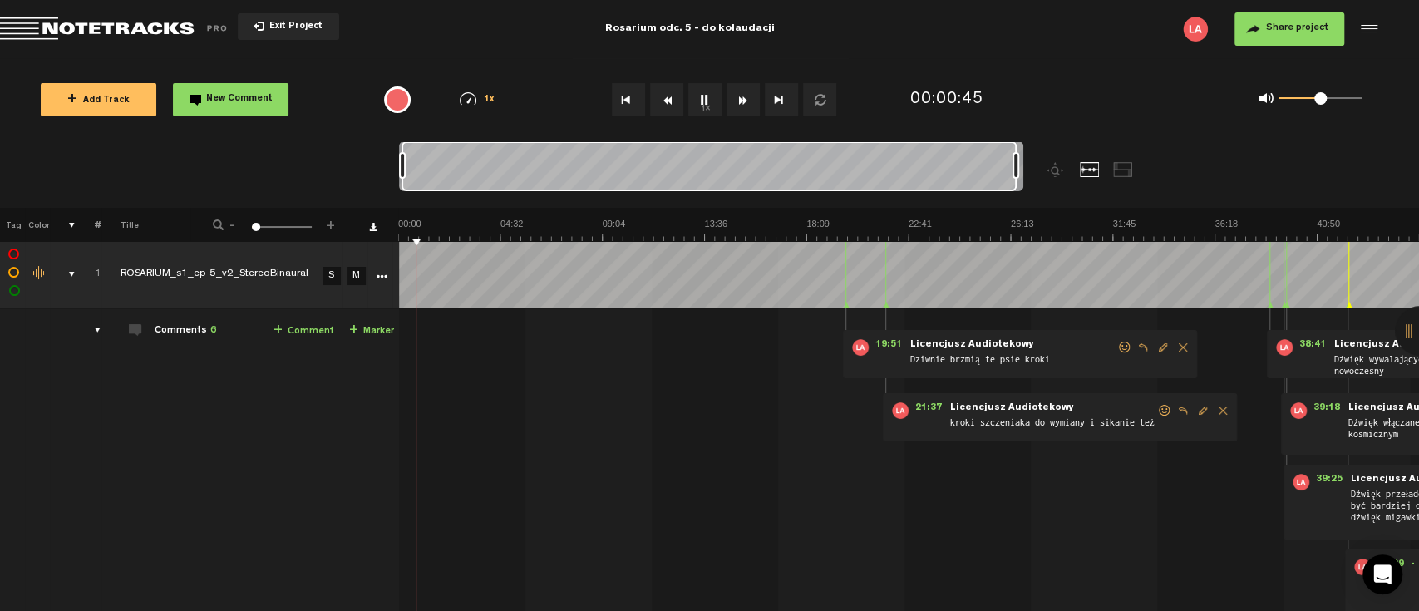
click at [1019, 180] on div at bounding box center [711, 169] width 624 height 56
click at [811, 175] on div at bounding box center [709, 166] width 615 height 50
click at [716, 170] on div at bounding box center [709, 166] width 615 height 50
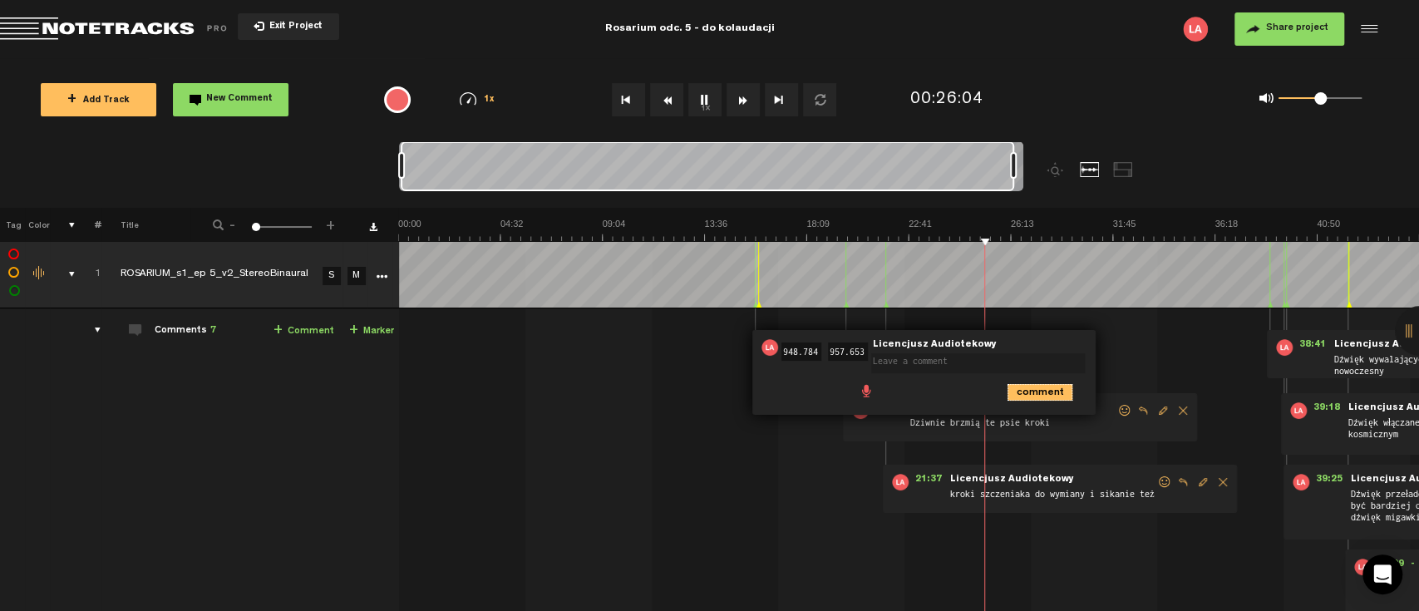
click at [1063, 387] on icon "comment" at bounding box center [1040, 392] width 65 height 17
click at [1132, 342] on span "Delete comment" at bounding box center [1135, 348] width 20 height 12
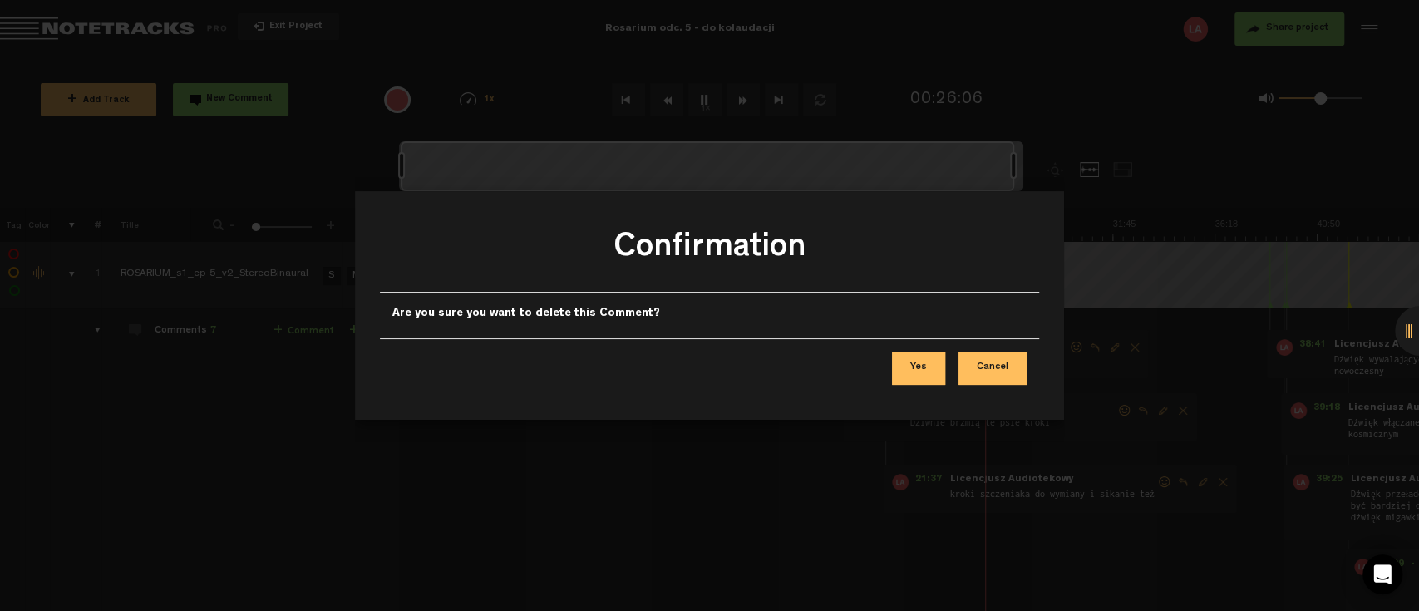
click at [926, 359] on button "Yes" at bounding box center [918, 368] width 53 height 33
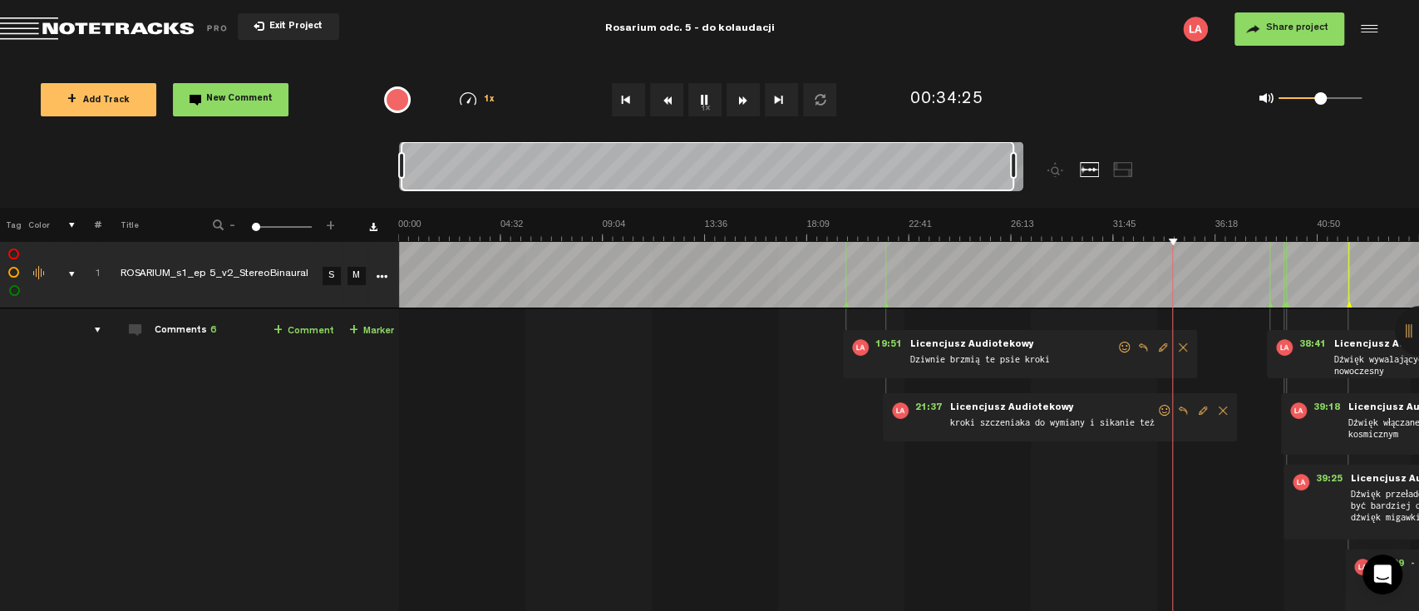
click at [707, 103] on button "1x" at bounding box center [704, 99] width 33 height 33
